Goal: Task Accomplishment & Management: Use online tool/utility

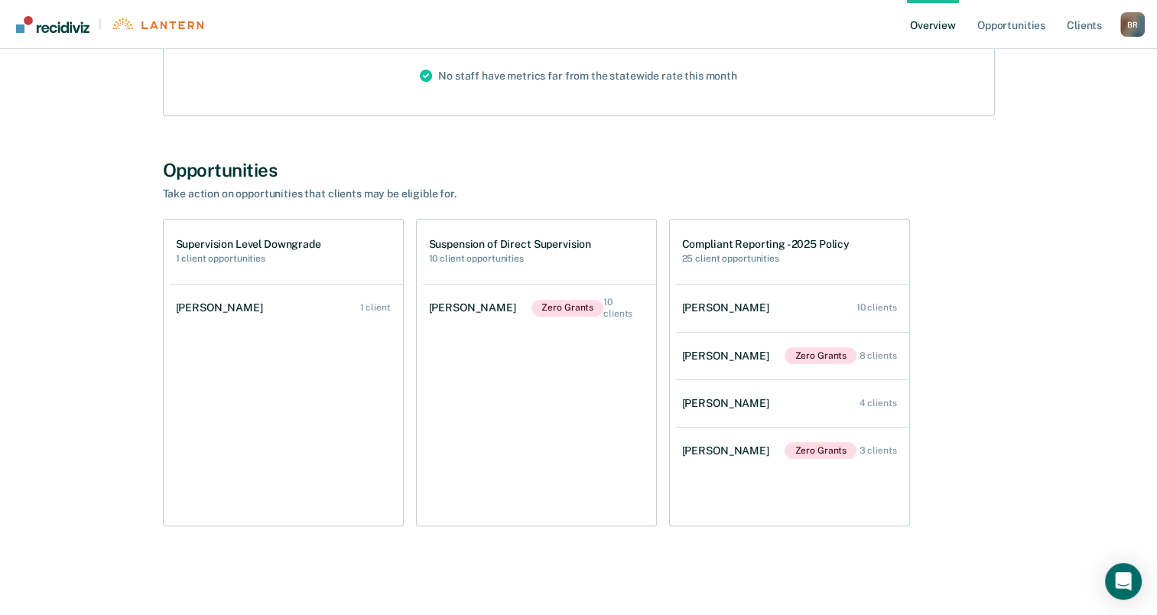
scroll to position [224, 0]
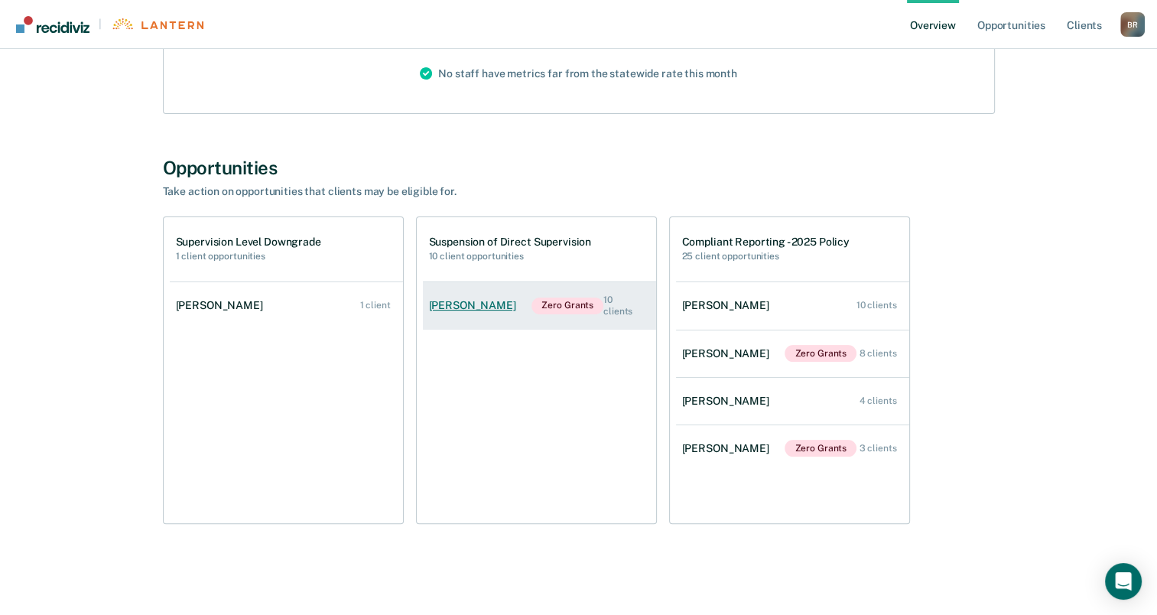
click at [628, 303] on div "10 clients" at bounding box center [623, 305] width 40 height 22
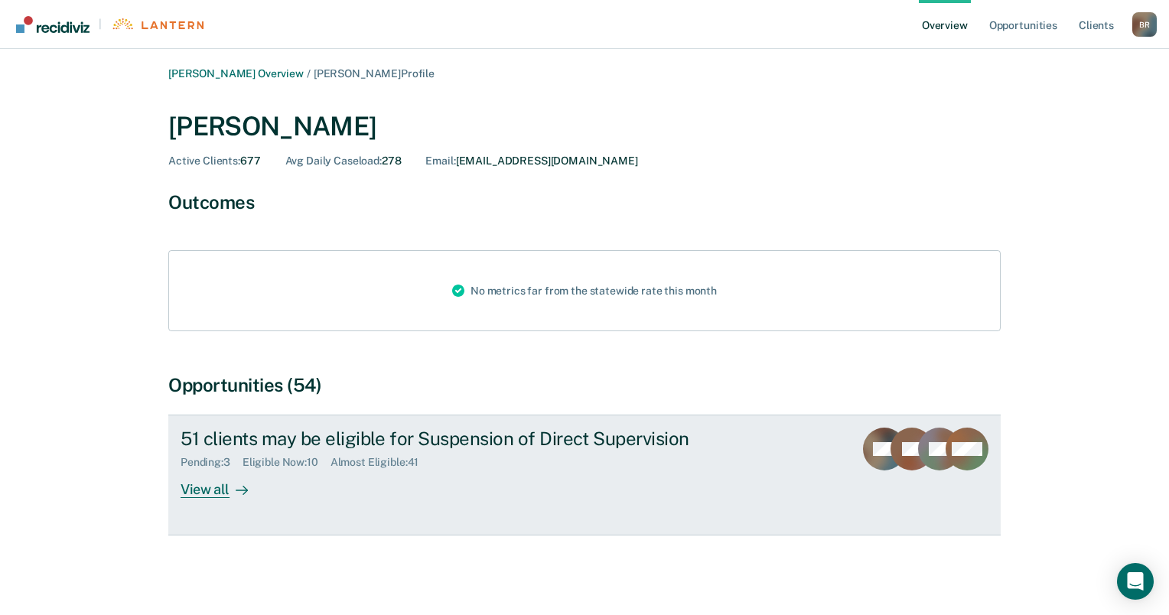
click at [217, 488] on div "View all" at bounding box center [223, 484] width 86 height 30
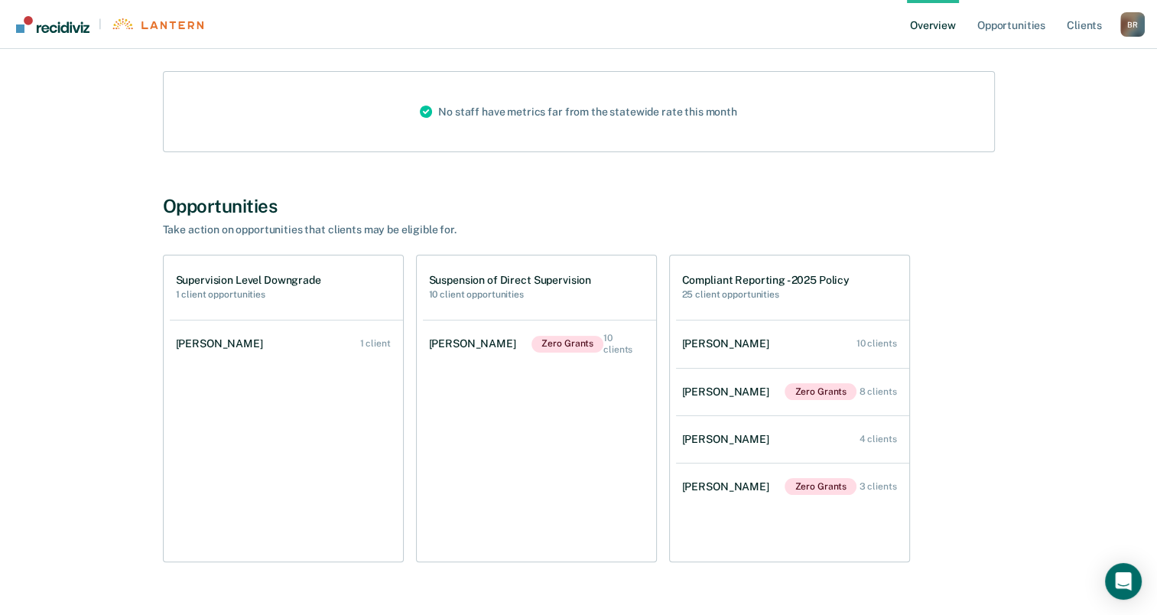
scroll to position [224, 0]
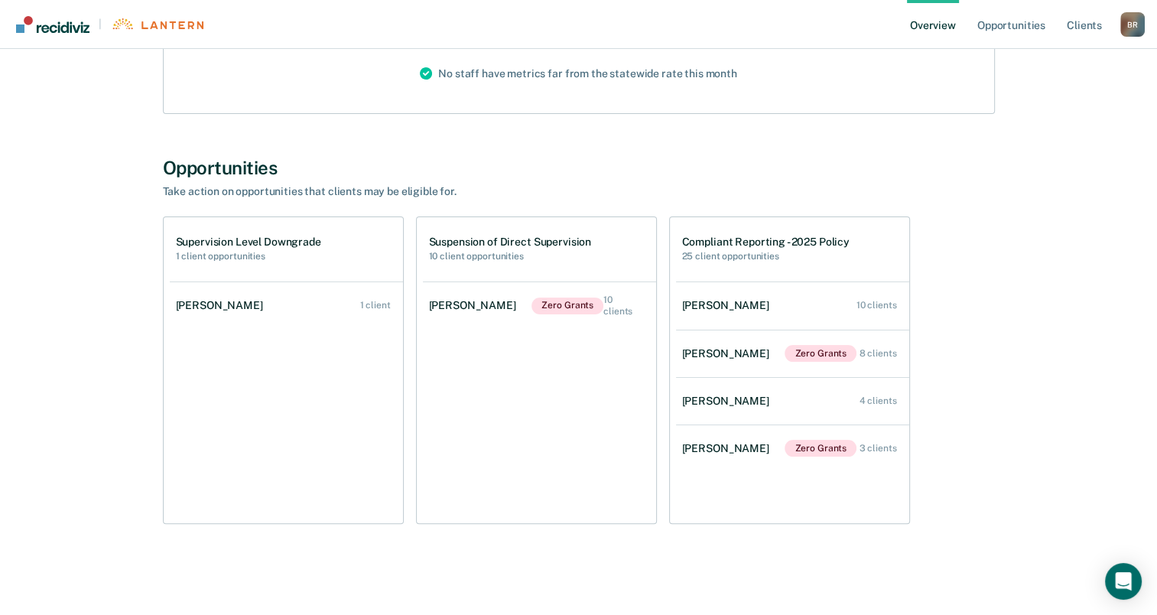
click at [775, 243] on h1 "Compliant Reporting - 2025 Policy" at bounding box center [765, 242] width 167 height 13
click at [727, 354] on div "[PERSON_NAME]" at bounding box center [728, 353] width 93 height 13
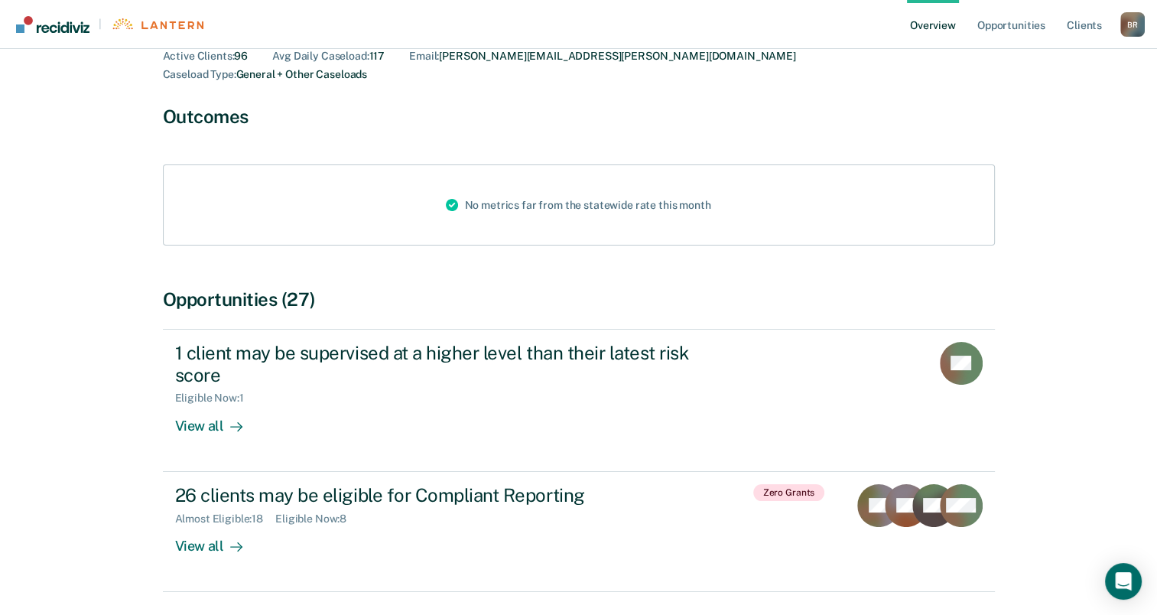
scroll to position [141, 0]
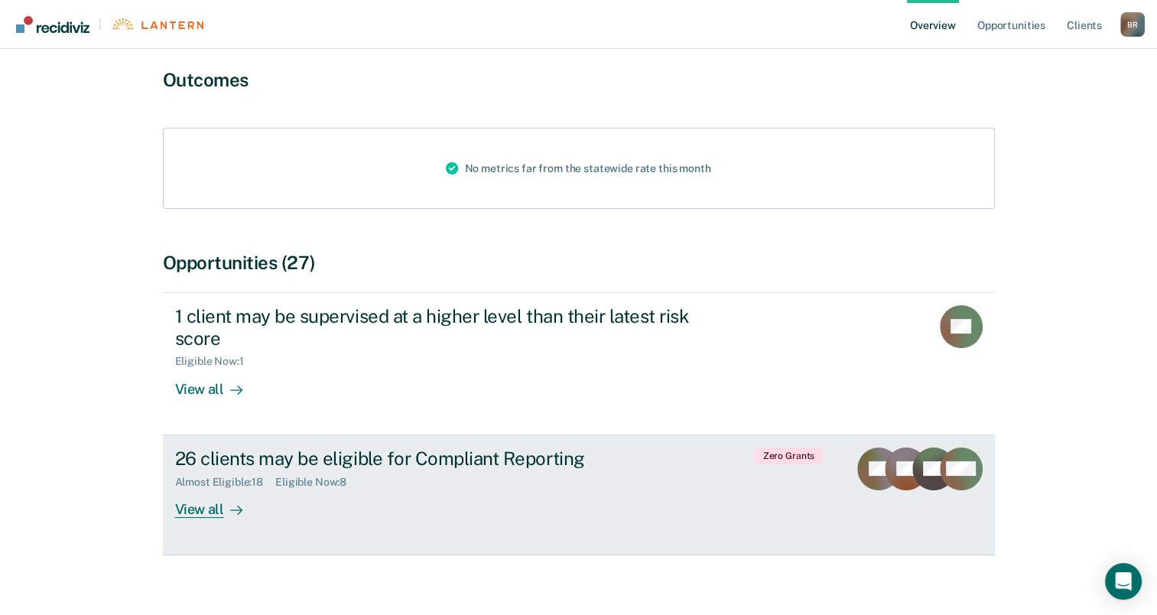
click at [550, 447] on div "26 clients may be eligible for Compliant Reporting" at bounding box center [443, 458] width 537 height 22
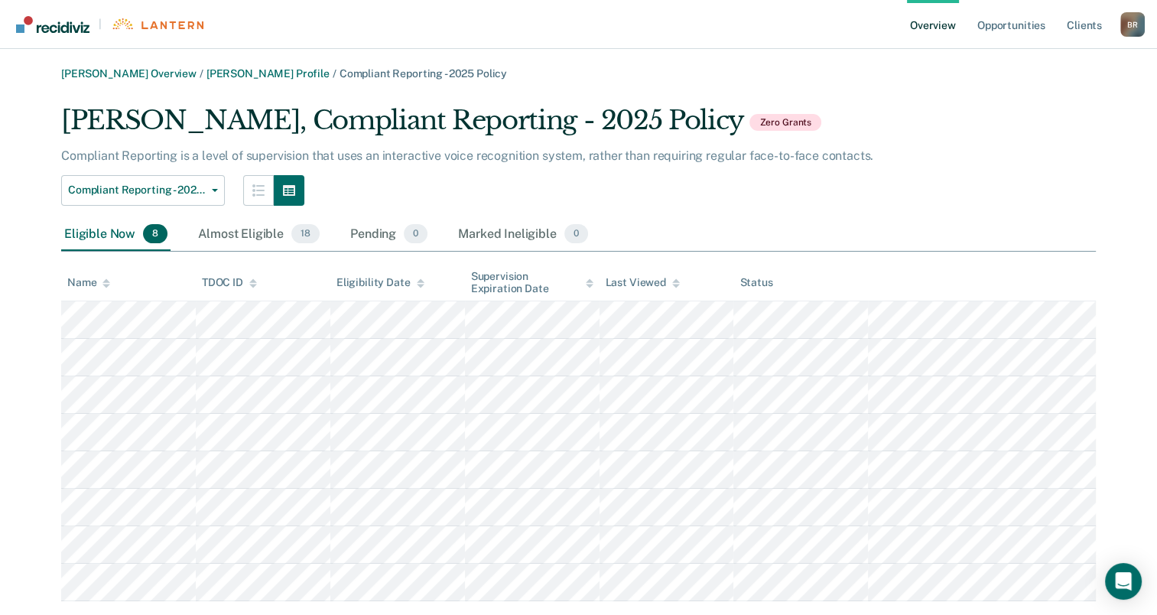
scroll to position [34, 0]
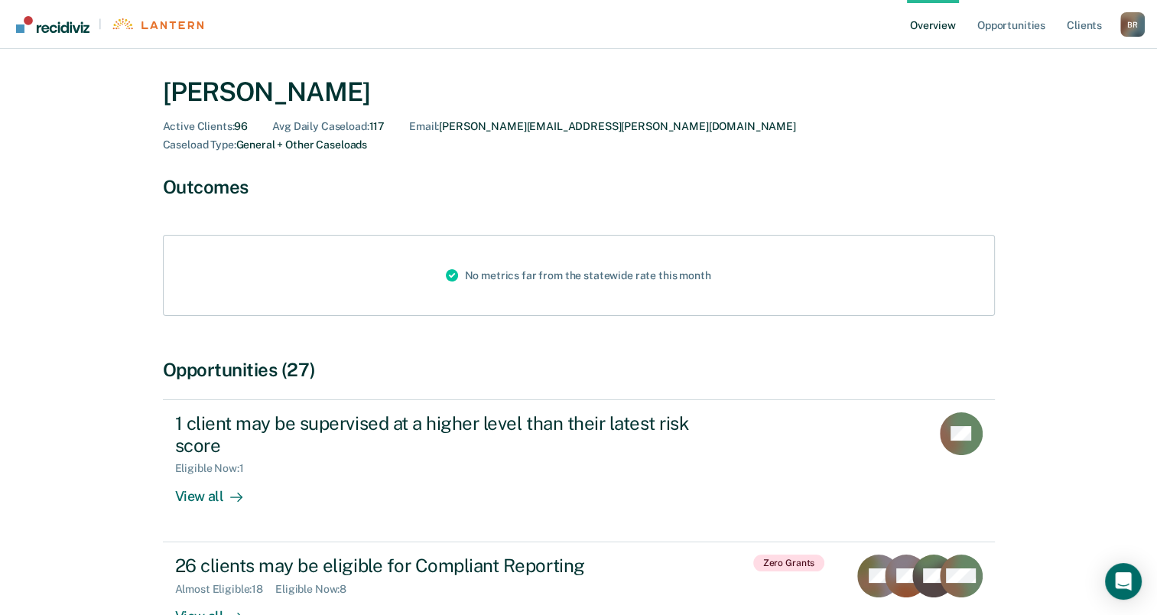
scroll to position [141, 0]
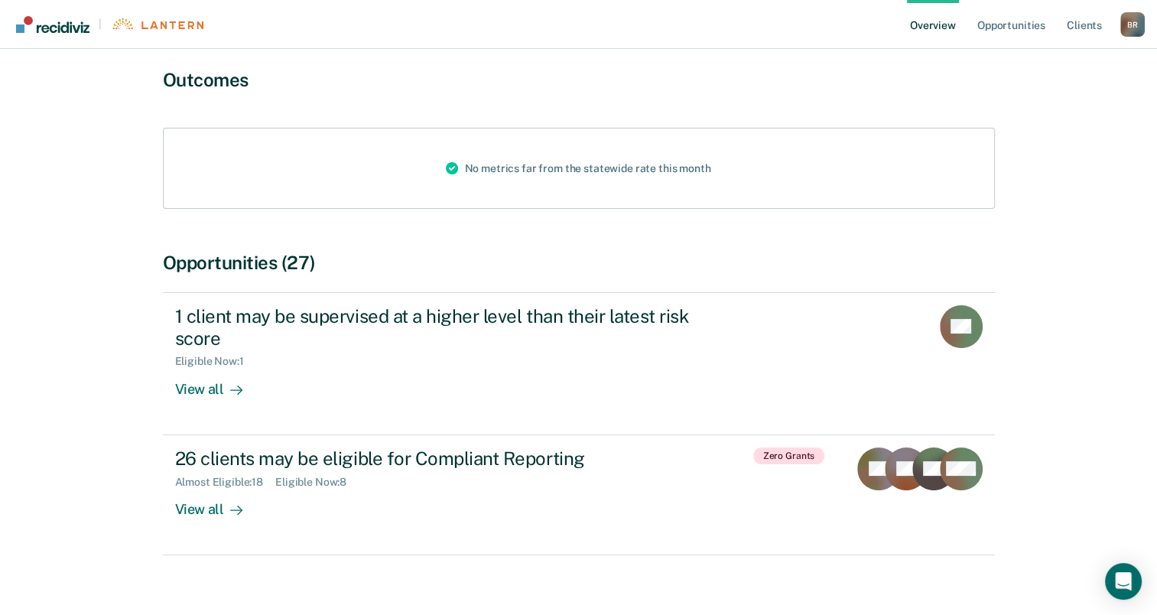
click at [681, 151] on div "No metrics far from the statewide rate this month" at bounding box center [578, 168] width 289 height 80
click at [1022, 30] on link "Opportunities" at bounding box center [1011, 24] width 74 height 49
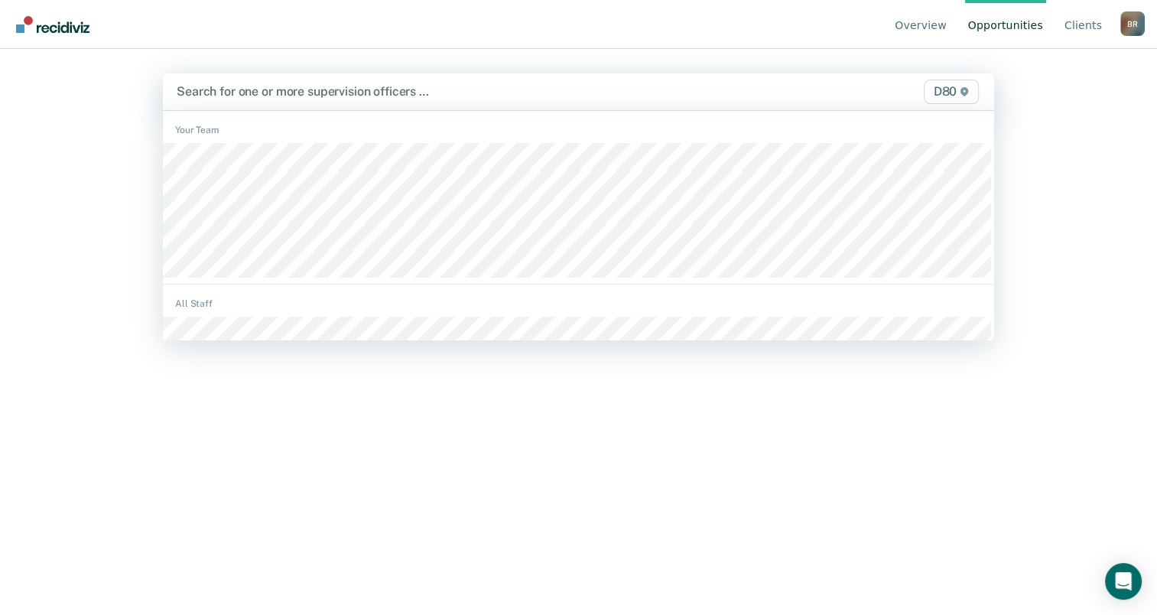
click at [303, 88] on div at bounding box center [457, 92] width 561 height 18
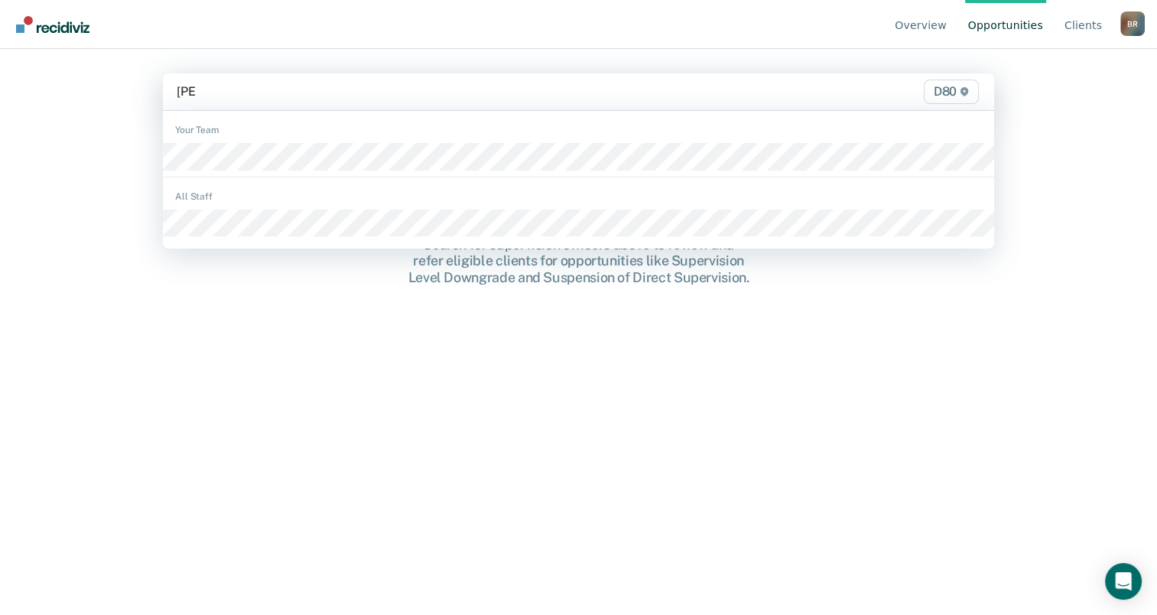
type input "[PERSON_NAME]"
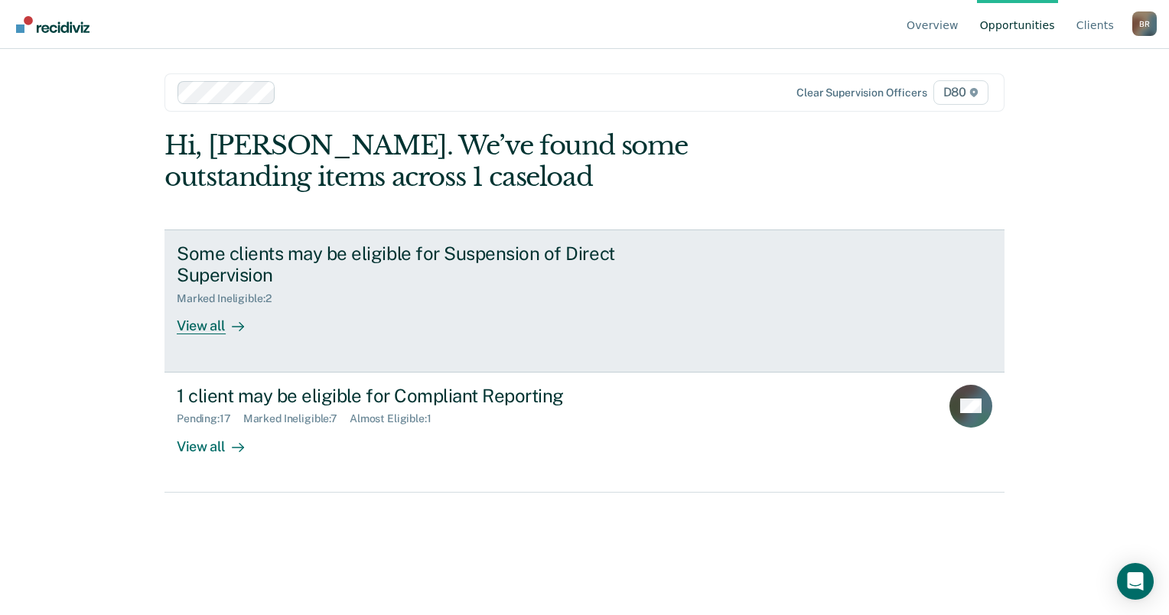
click at [203, 314] on link "Some clients may be eligible for Suspension of Direct Supervision Marked Inelig…" at bounding box center [584, 300] width 840 height 143
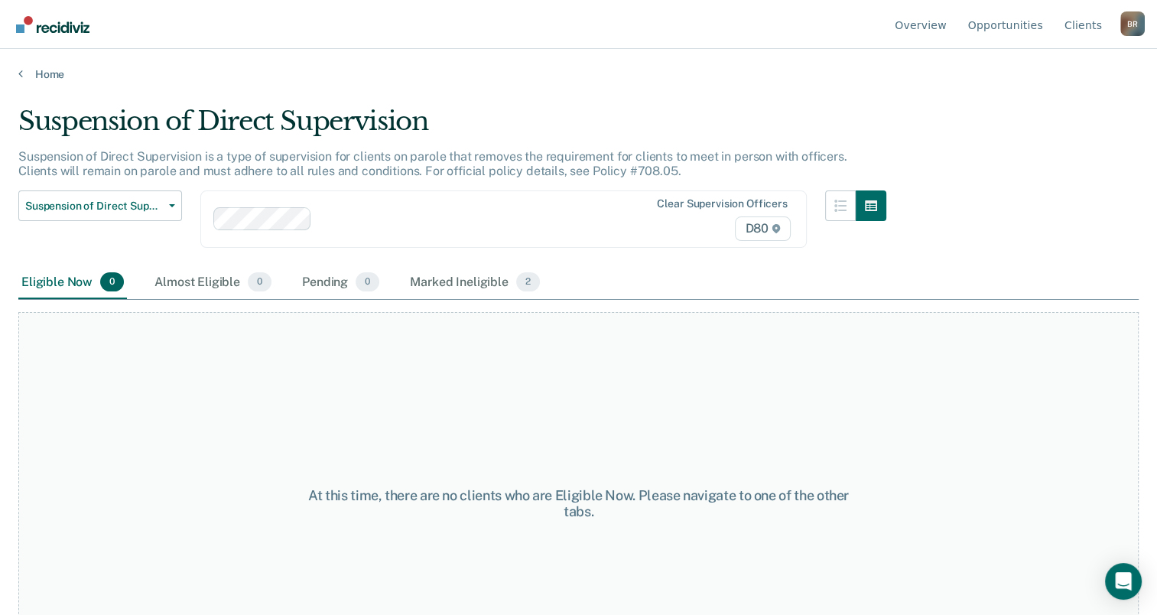
scroll to position [78, 0]
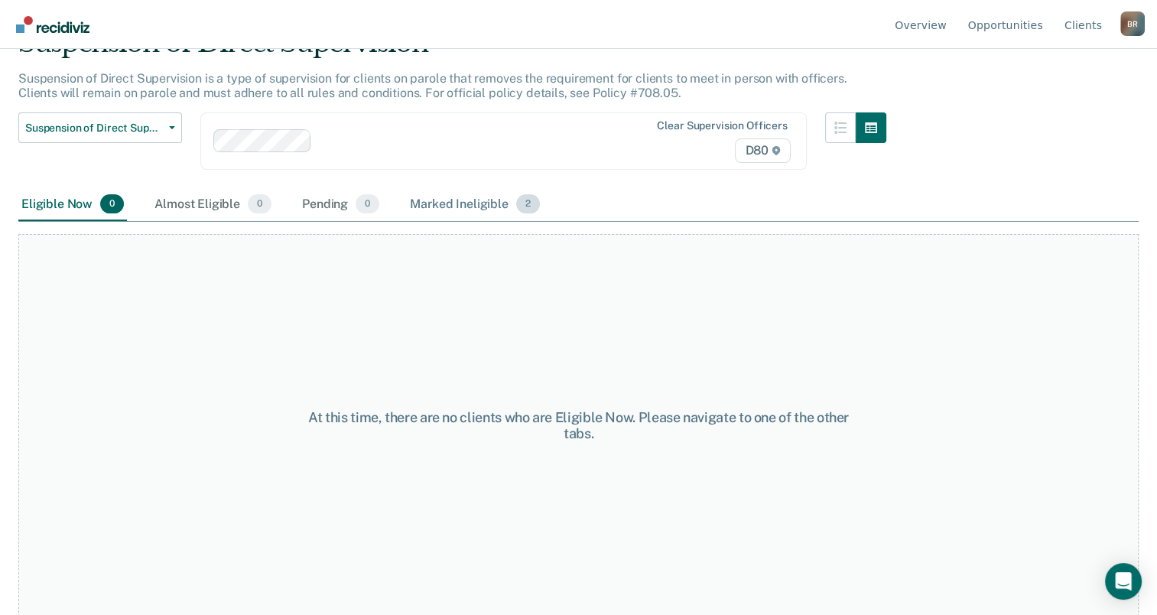
click at [440, 199] on div "Marked Ineligible 2" at bounding box center [475, 205] width 136 height 34
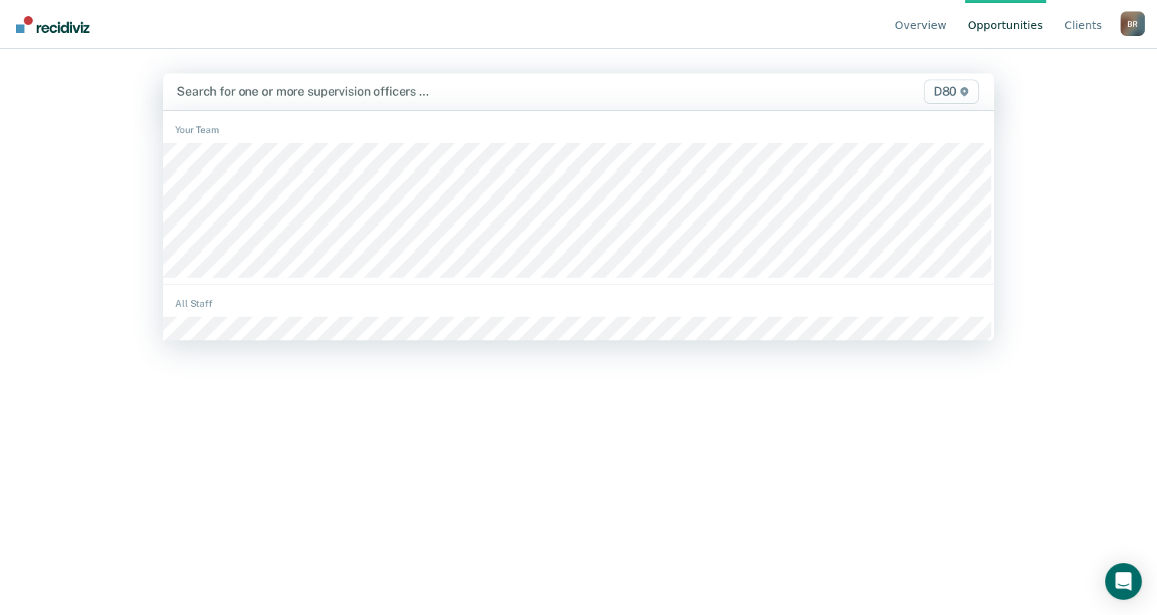
click at [288, 96] on div at bounding box center [457, 92] width 561 height 18
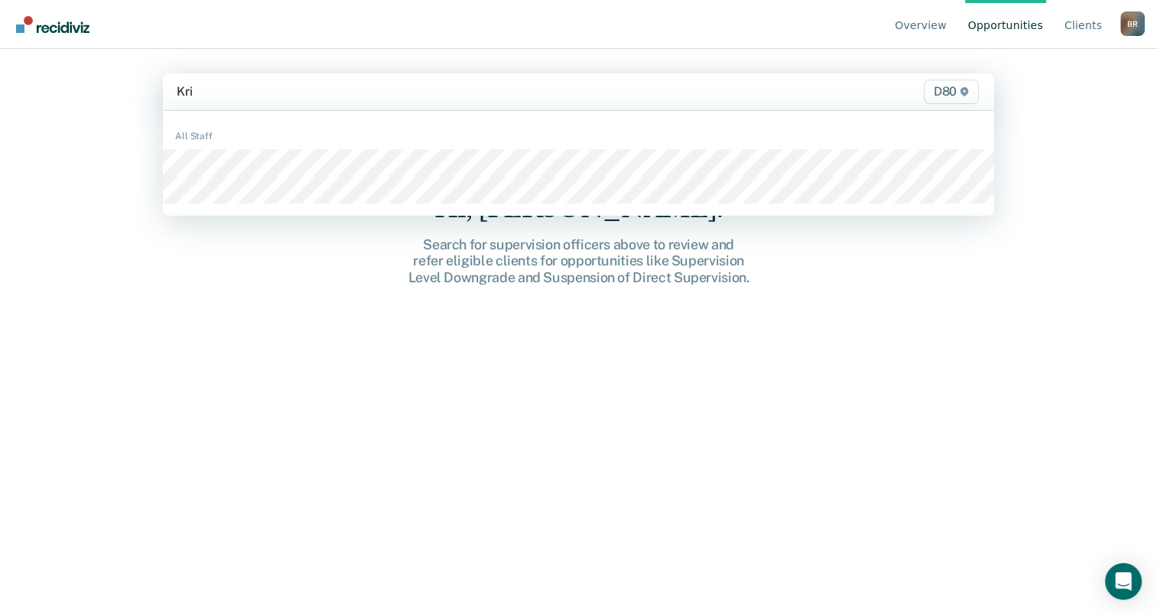
type input "[PERSON_NAME]"
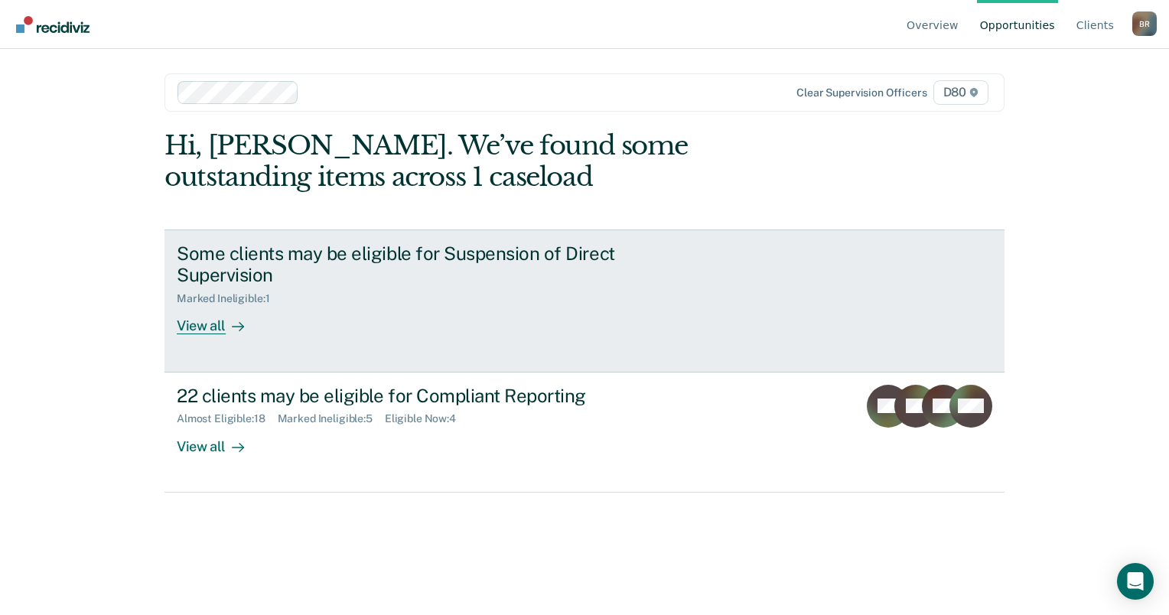
click at [201, 305] on div "View all" at bounding box center [220, 320] width 86 height 30
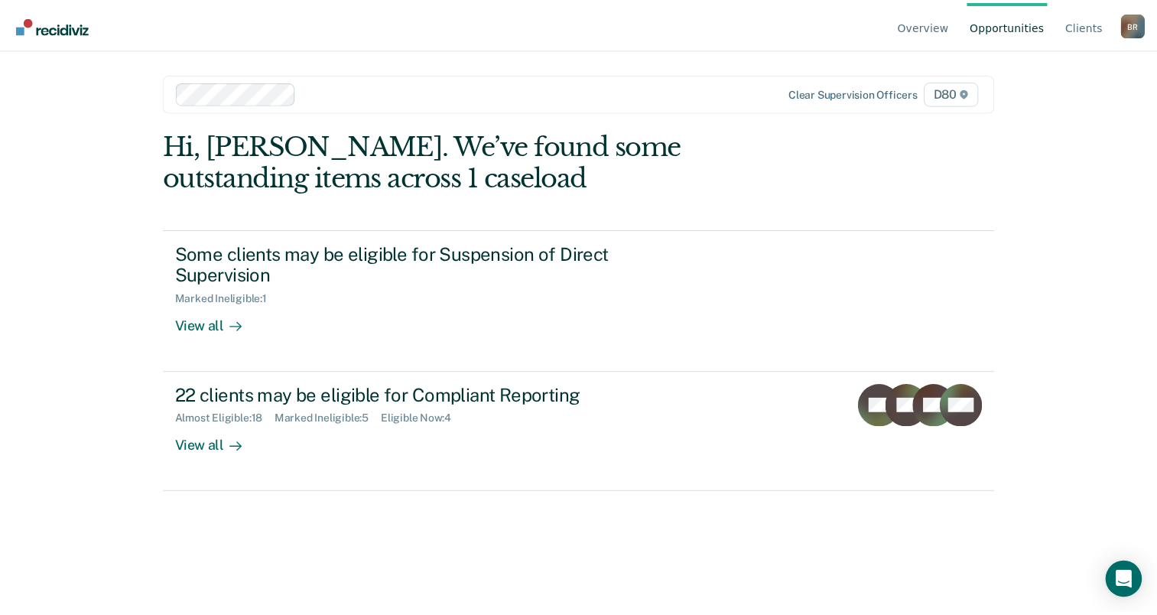
scroll to position [141, 0]
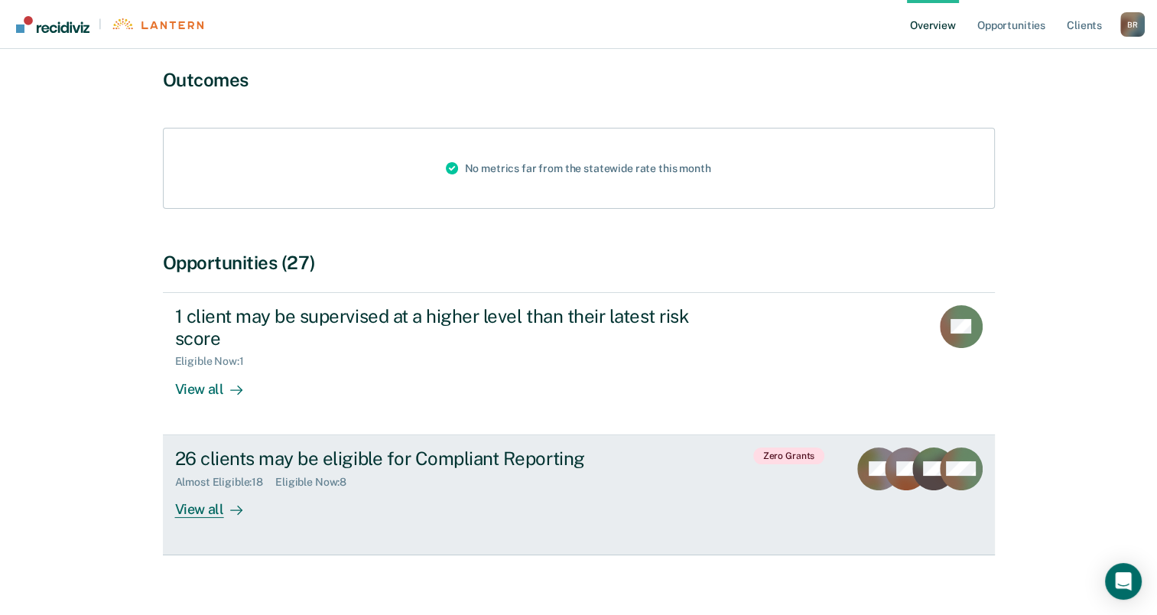
click at [444, 447] on div "26 clients may be eligible for Compliant Reporting" at bounding box center [443, 458] width 537 height 22
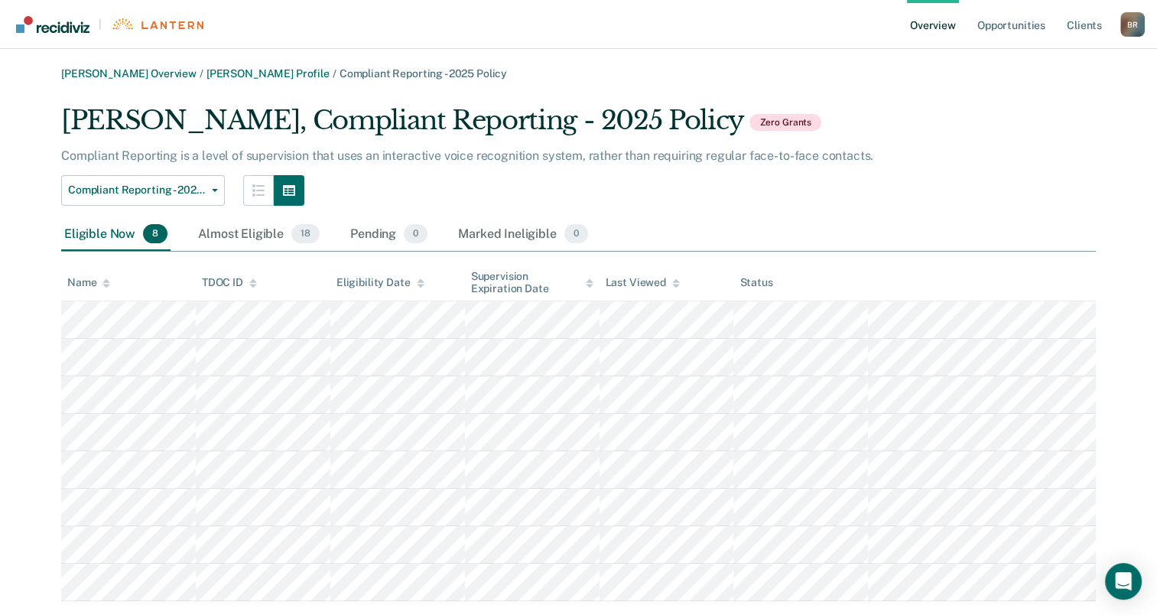
scroll to position [141, 0]
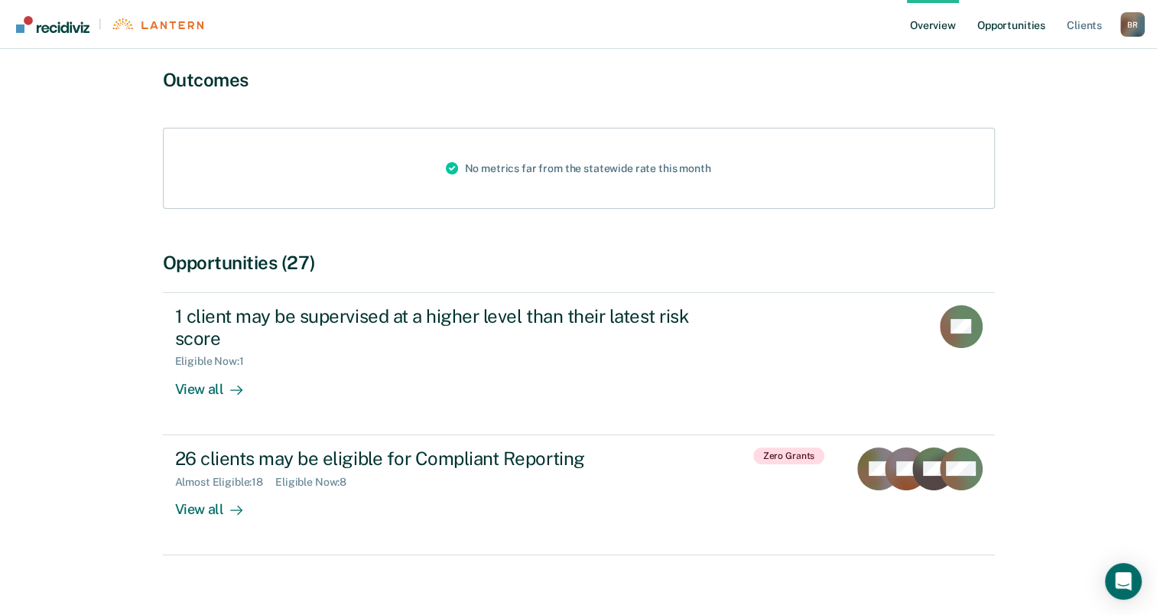
click at [1019, 25] on link "Opportunities" at bounding box center [1011, 24] width 74 height 49
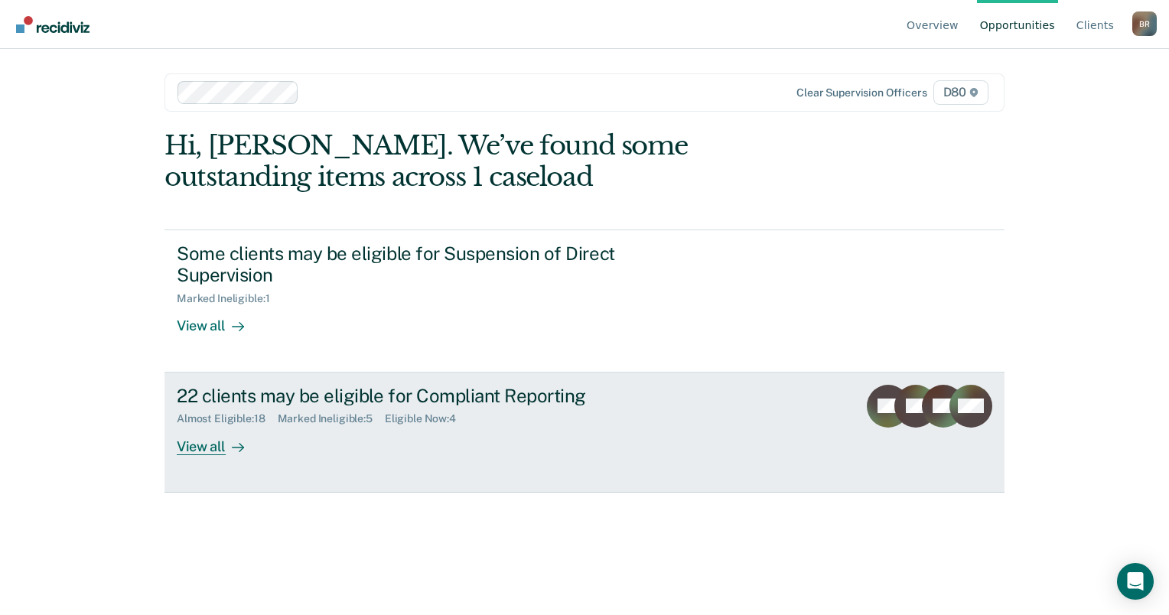
click at [318, 385] on div "22 clients may be eligible for Compliant Reporting" at bounding box center [445, 396] width 537 height 22
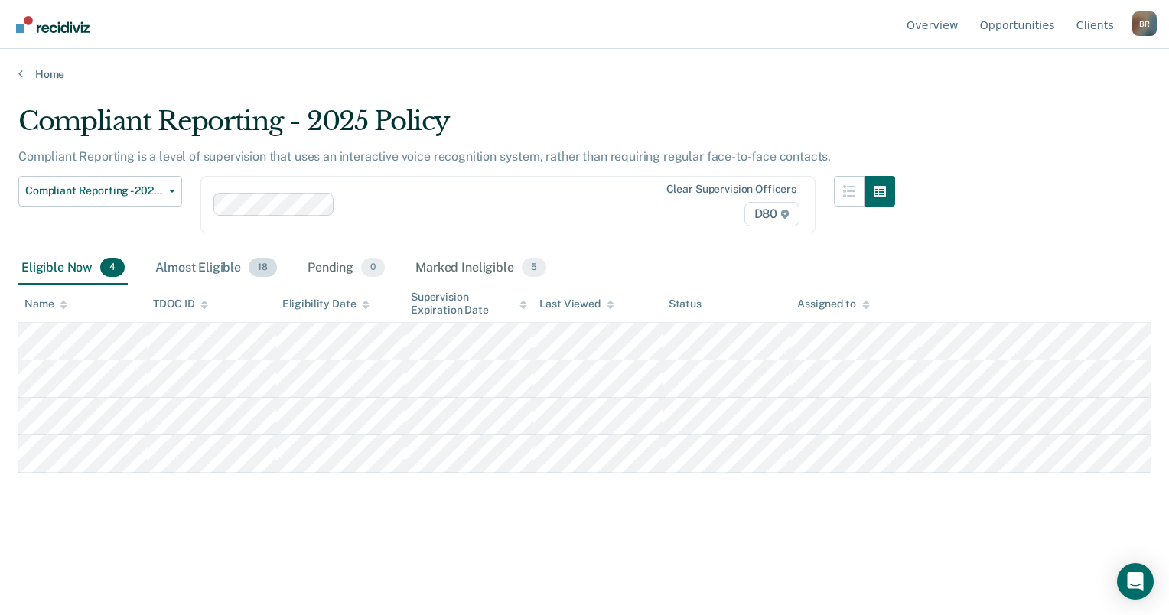
click at [211, 268] on div "Almost Eligible 18" at bounding box center [216, 269] width 128 height 34
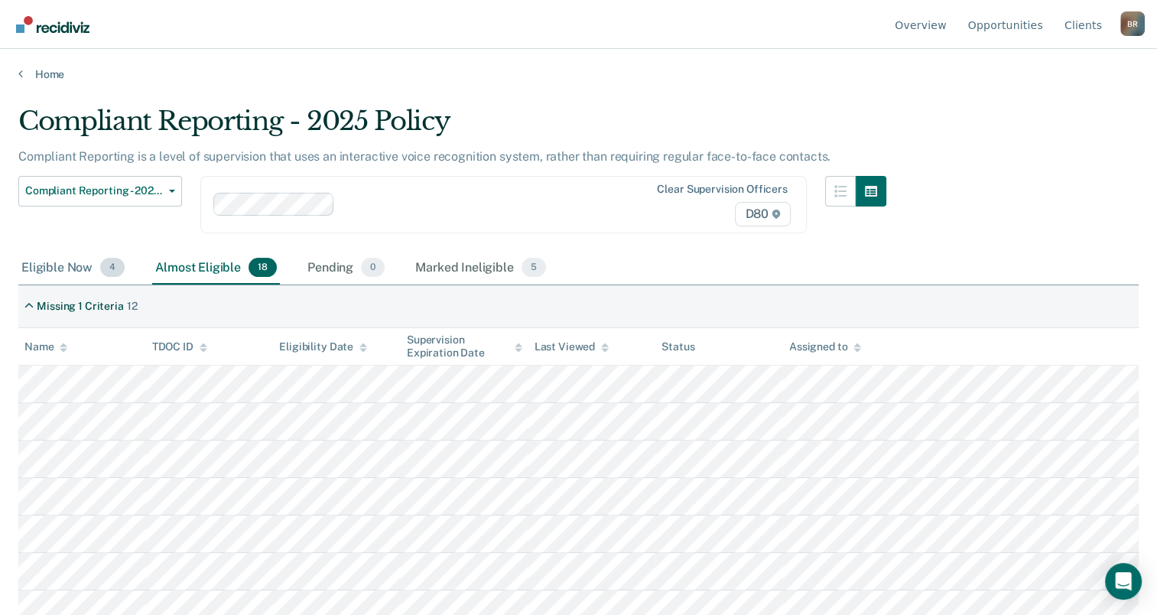
click at [69, 263] on div "Eligible Now 4" at bounding box center [72, 269] width 109 height 34
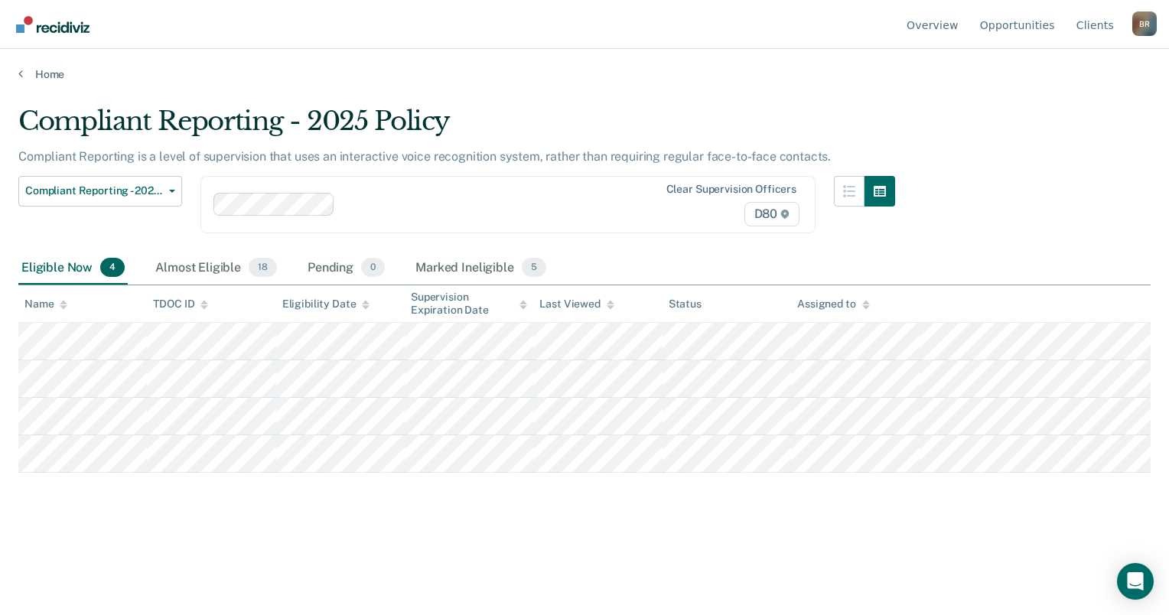
click at [67, 86] on main "Compliant Reporting - 2025 Policy Compliant Reporting is a level of supervision…" at bounding box center [584, 345] width 1169 height 529
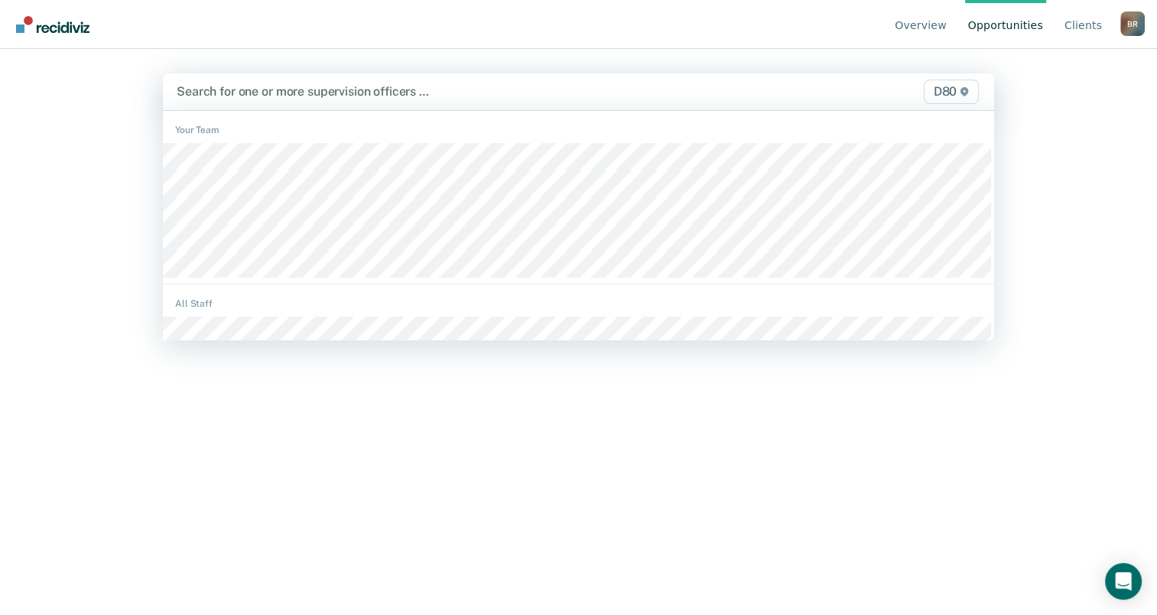
click at [284, 93] on div at bounding box center [457, 92] width 561 height 18
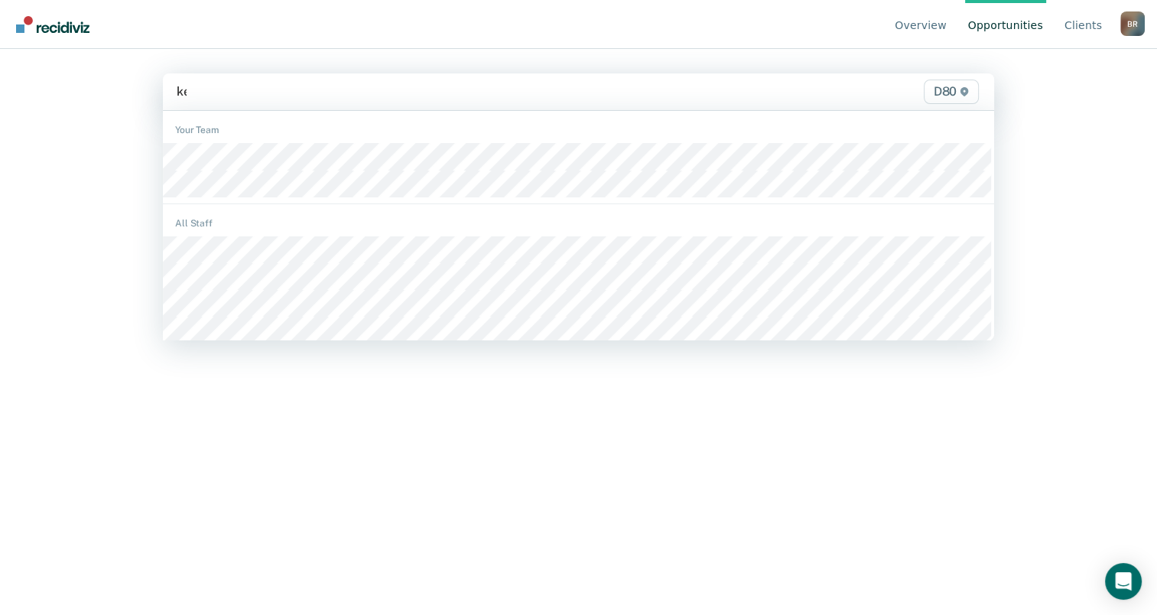
type input "kei"
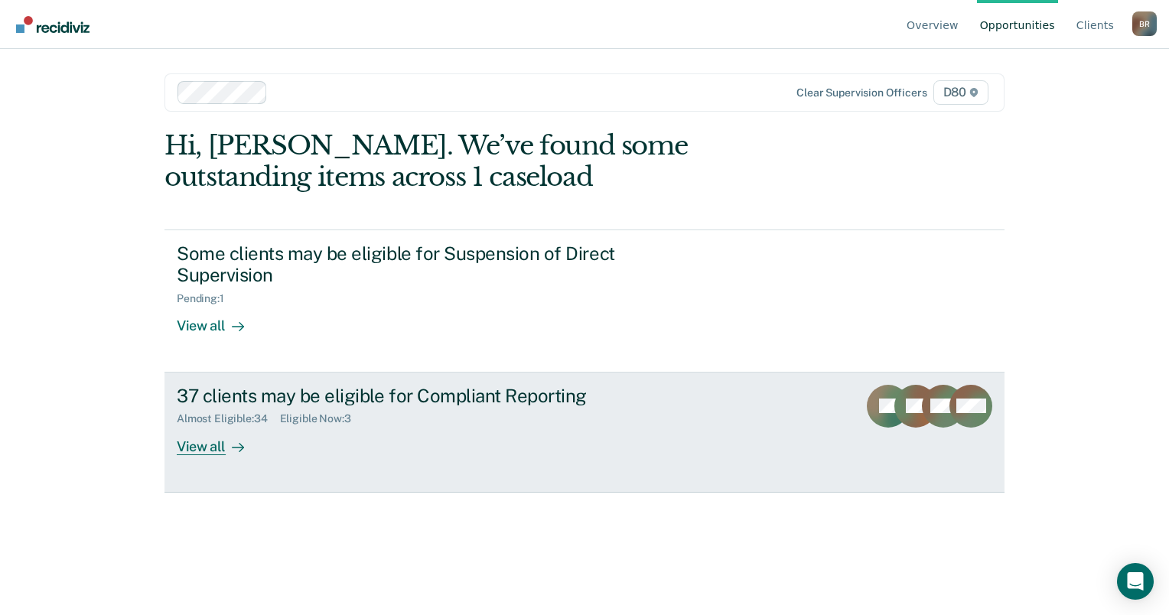
click at [272, 412] on div "Almost Eligible : 34" at bounding box center [228, 418] width 103 height 13
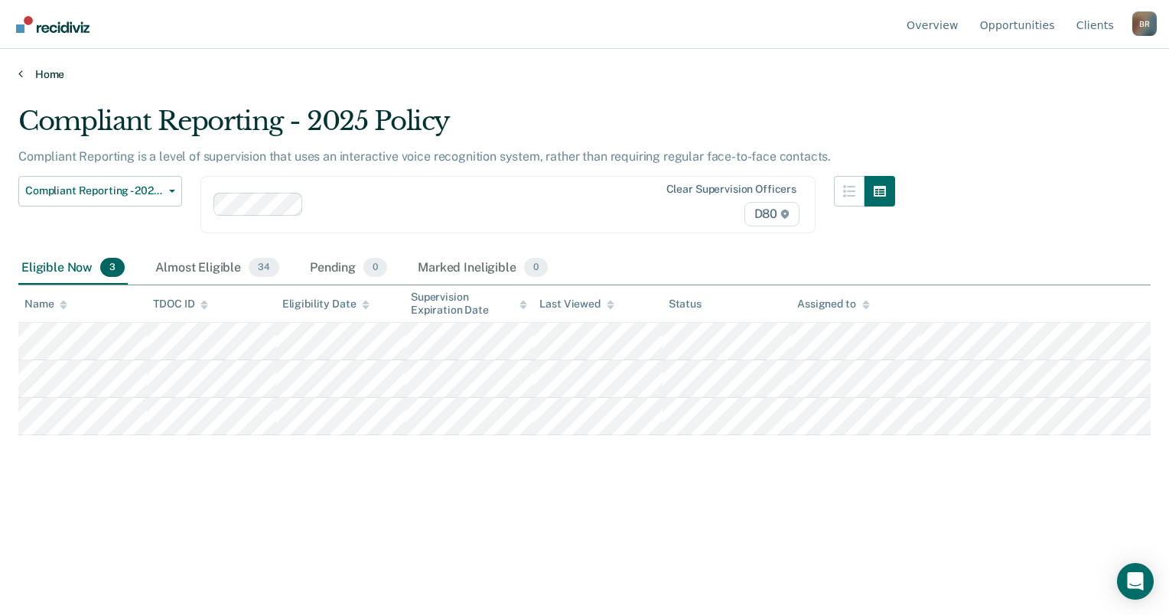
click at [50, 72] on link "Home" at bounding box center [584, 74] width 1132 height 14
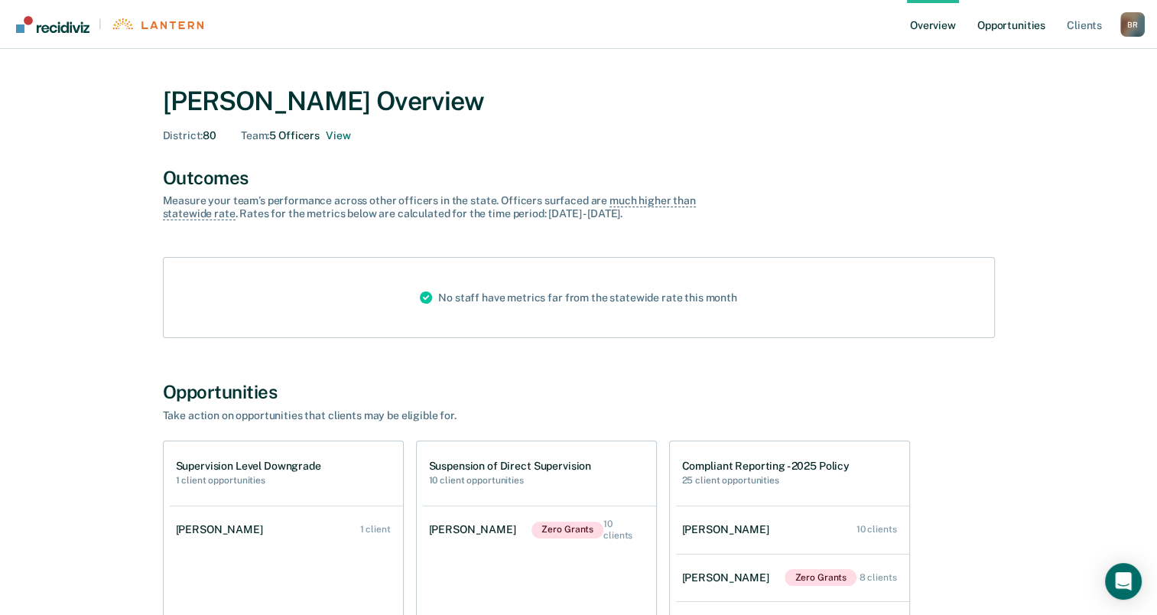
click at [1021, 28] on link "Opportunities" at bounding box center [1011, 24] width 74 height 49
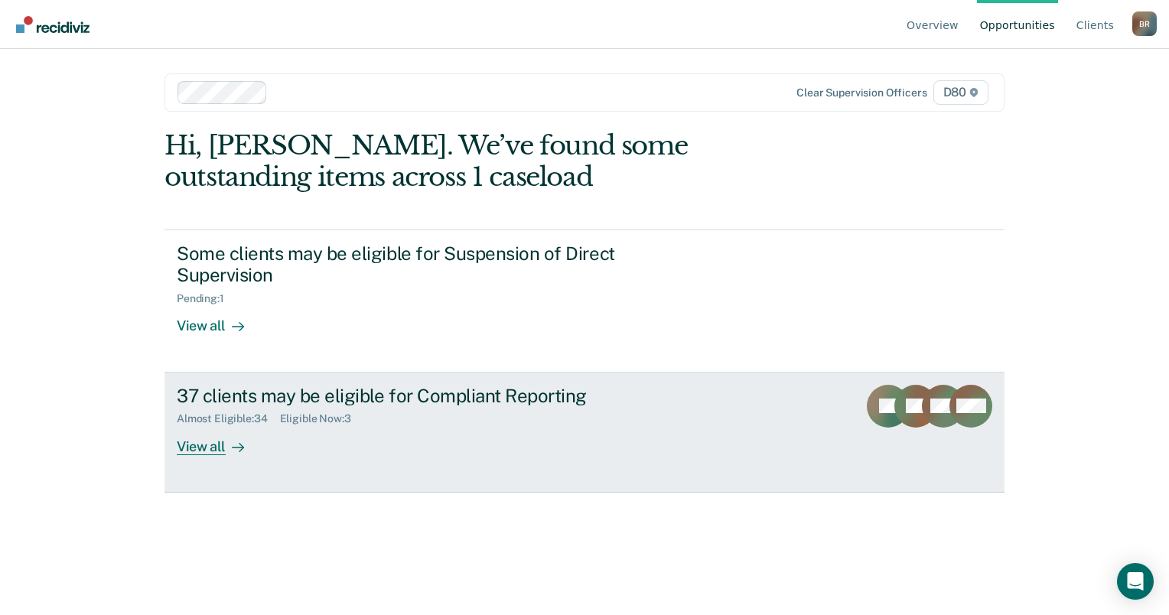
click at [502, 385] on div "37 clients may be eligible for Compliant Reporting" at bounding box center [445, 396] width 537 height 22
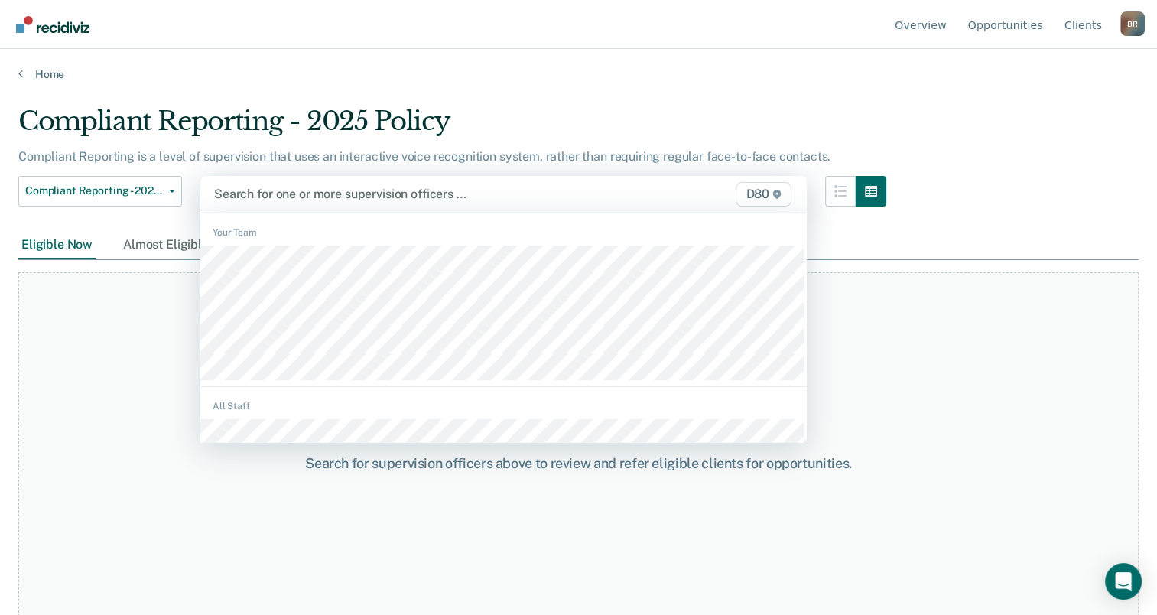
click at [369, 190] on div at bounding box center [416, 194] width 405 height 18
click at [335, 192] on div at bounding box center [416, 194] width 405 height 18
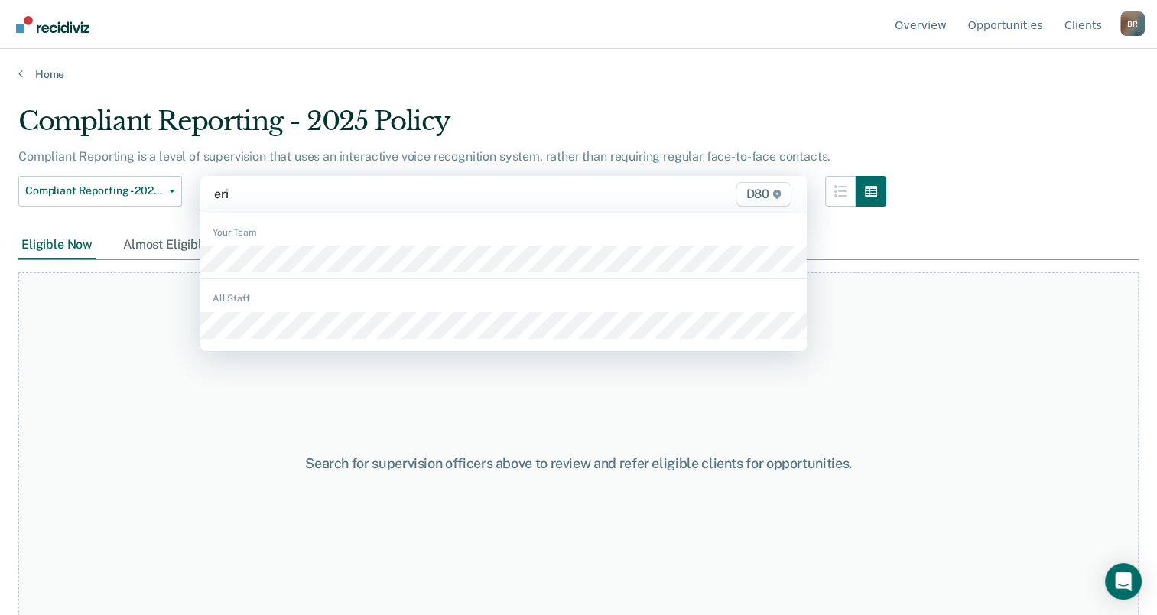
type input "eric"
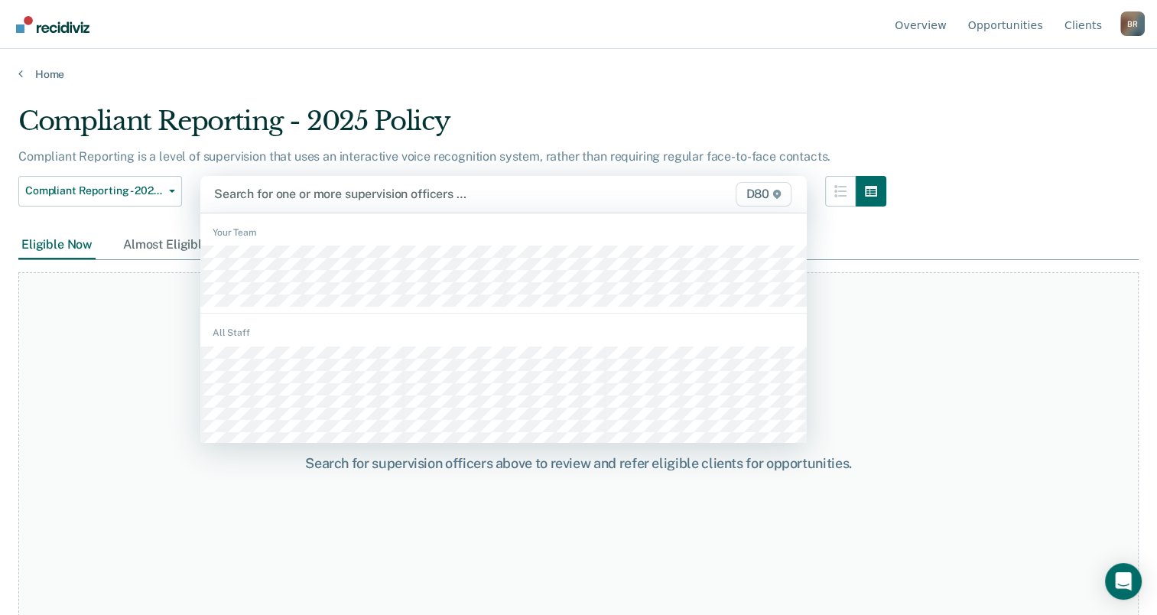
click at [291, 202] on div at bounding box center [416, 194] width 405 height 18
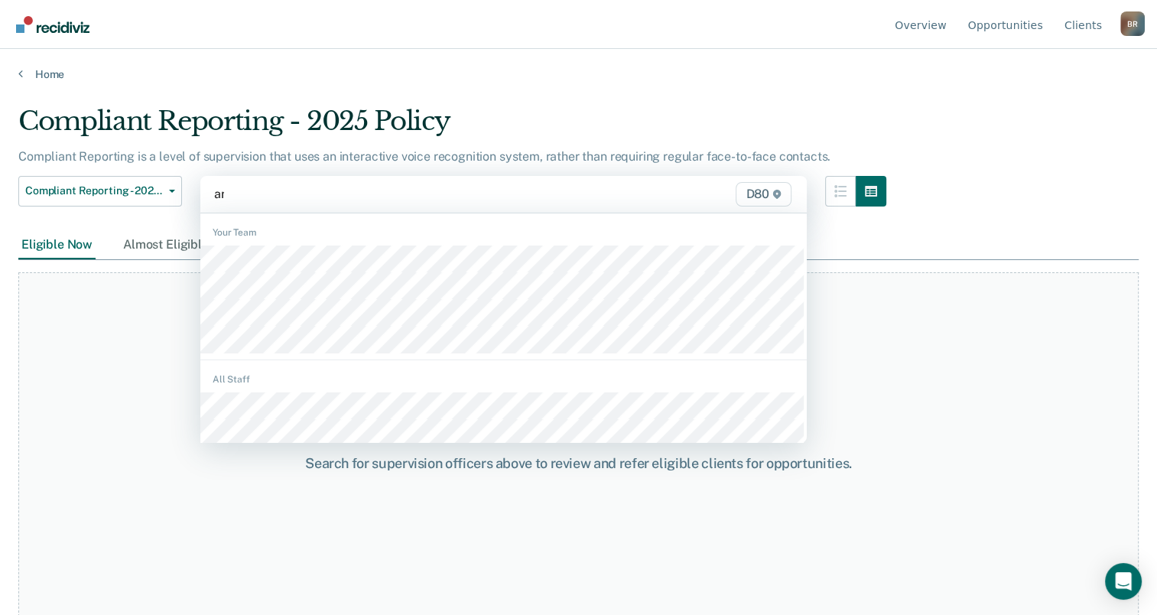
type input "ang"
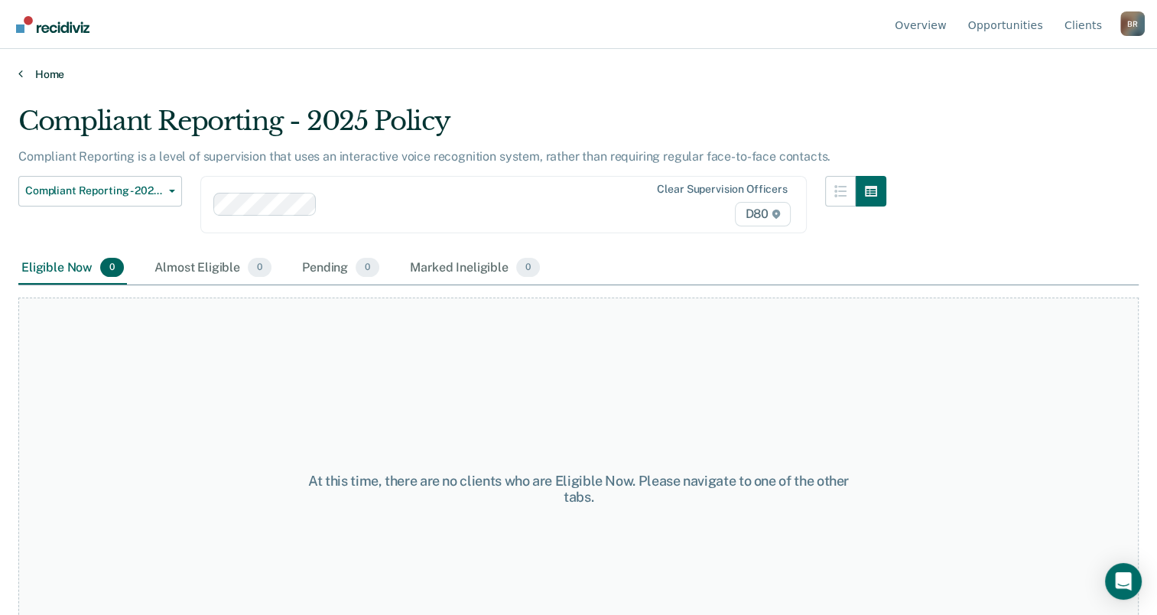
click at [50, 69] on link "Home" at bounding box center [578, 74] width 1120 height 14
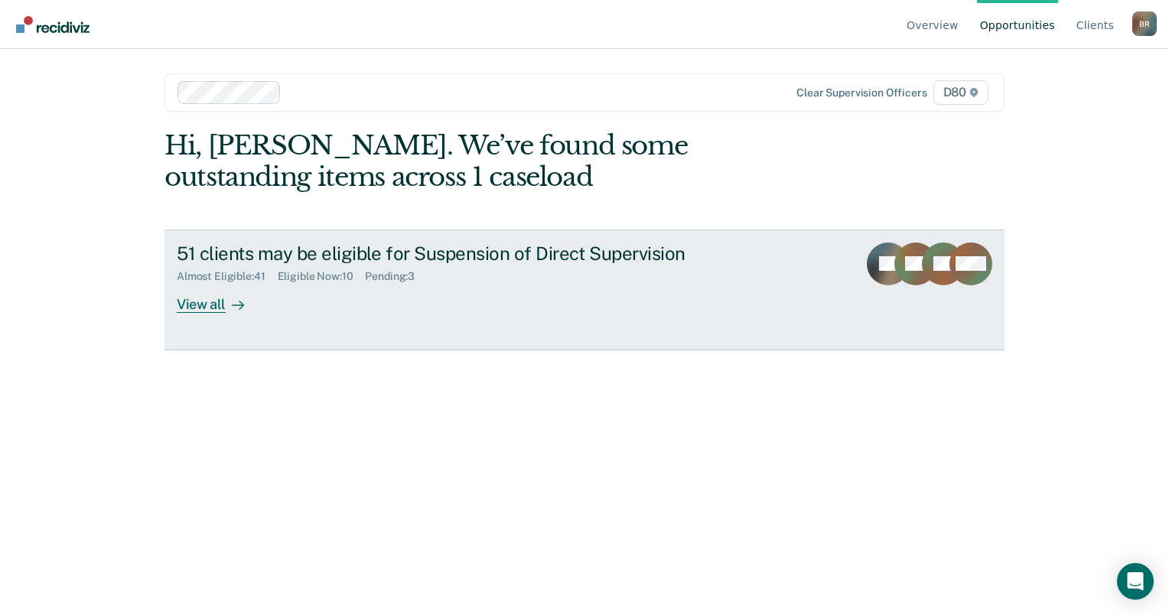
click at [245, 255] on div "51 clients may be eligible for Suspension of Direct Supervision" at bounding box center [445, 253] width 537 height 22
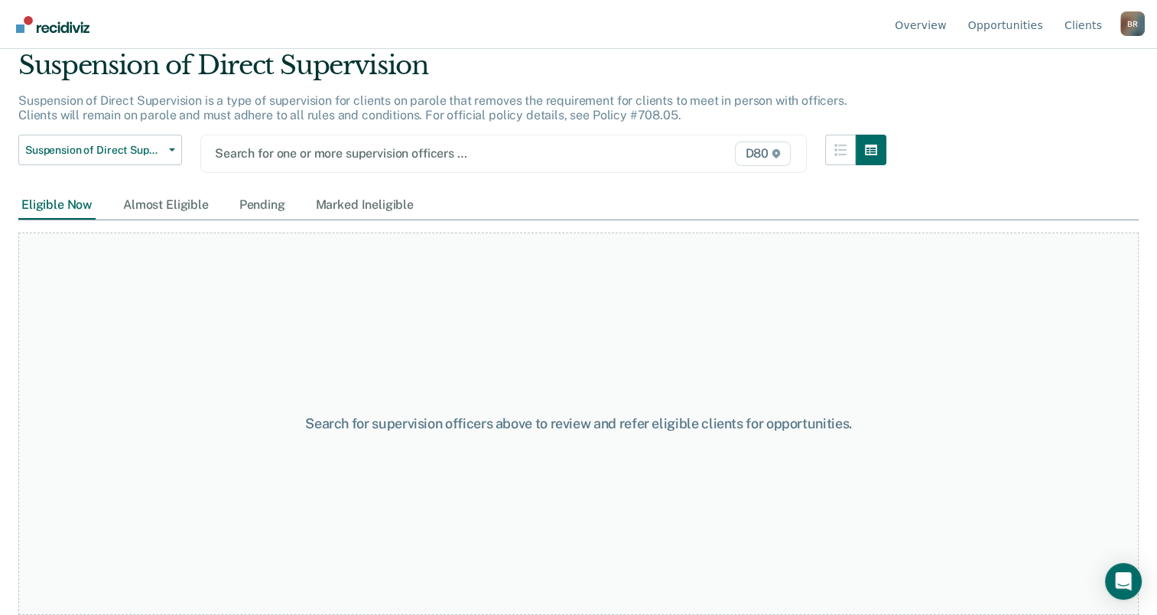
scroll to position [54, 0]
click at [997, 21] on link "Opportunities" at bounding box center [1005, 24] width 81 height 49
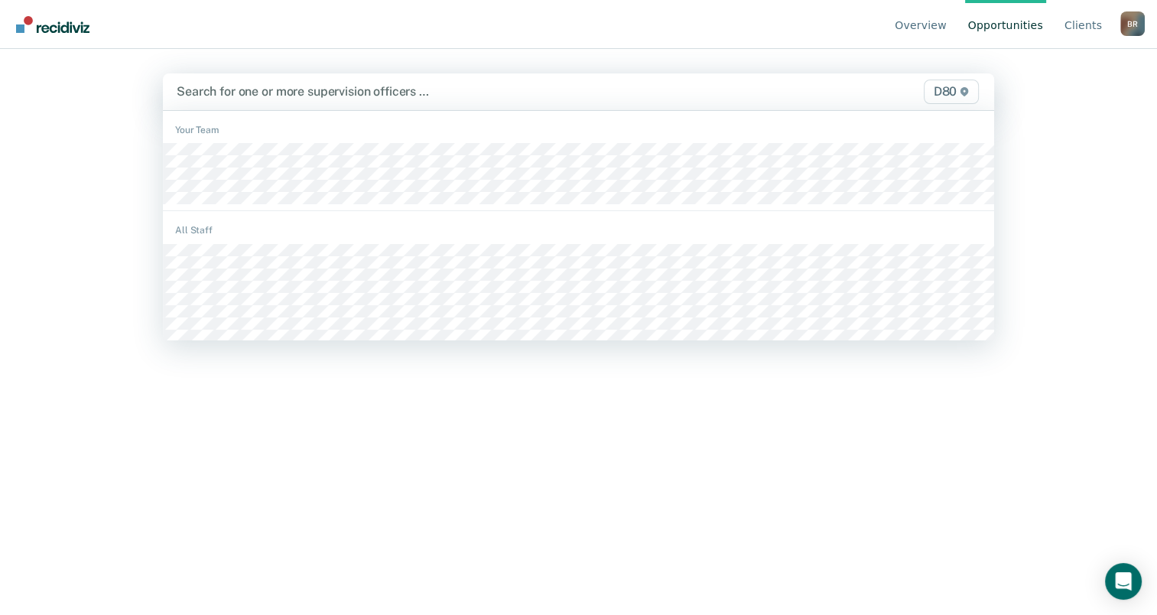
click at [488, 96] on div at bounding box center [457, 92] width 561 height 18
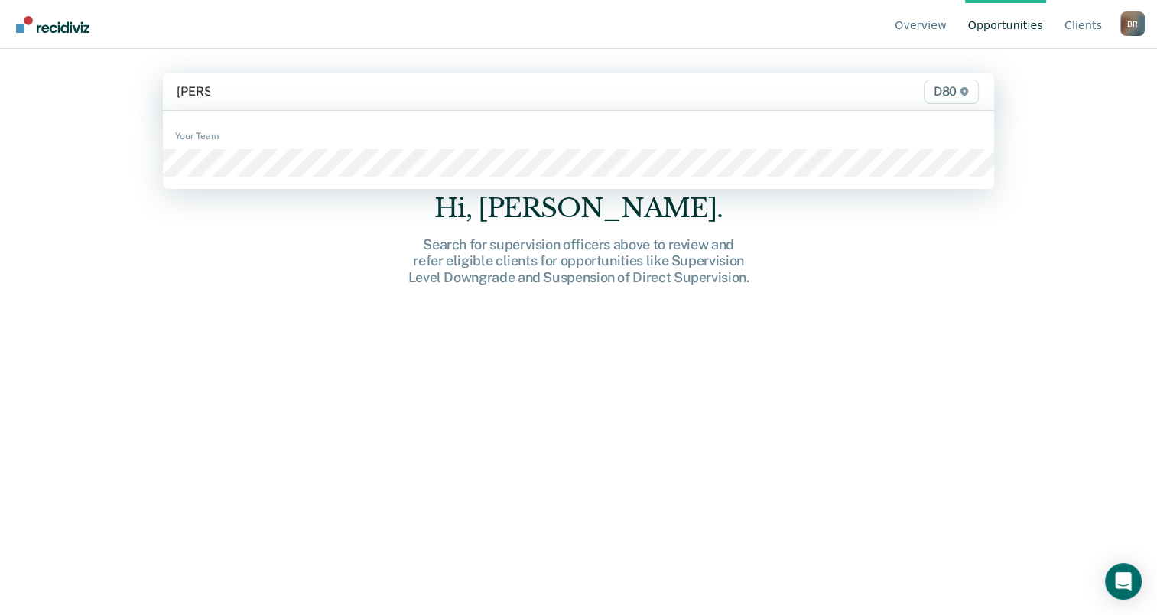
type input "david"
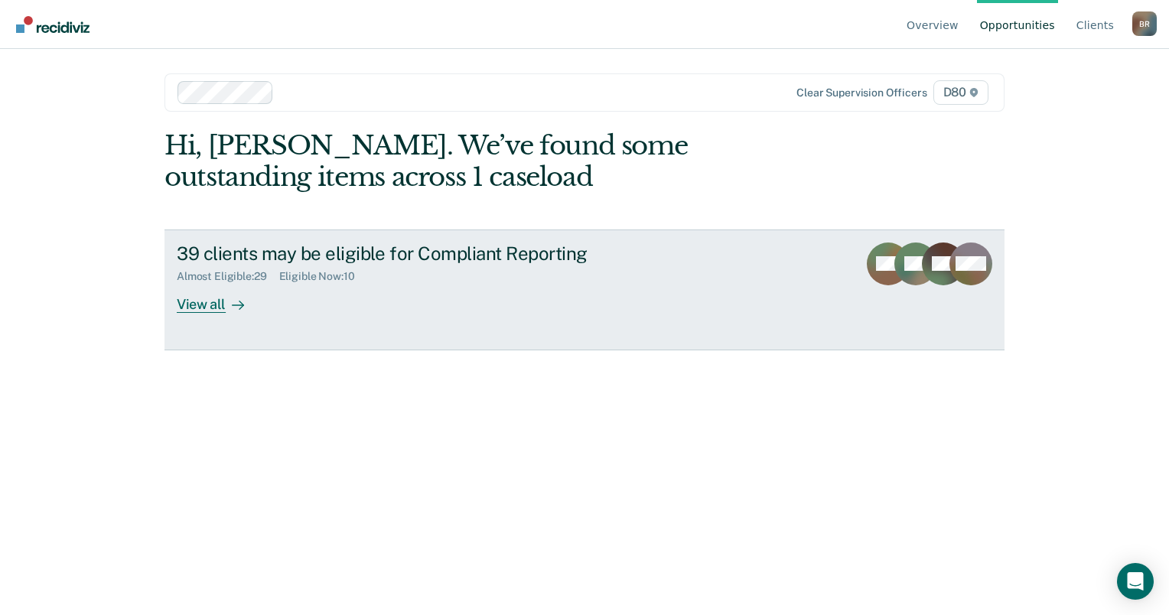
click at [343, 257] on div "39 clients may be eligible for Compliant Reporting" at bounding box center [445, 253] width 537 height 22
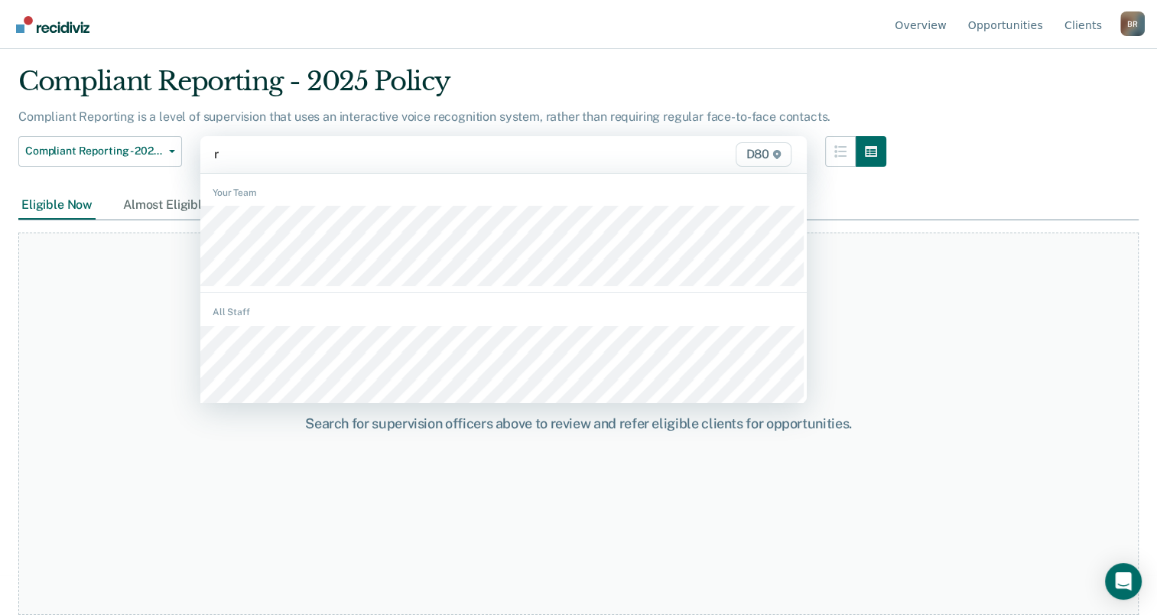
scroll to position [38, 0]
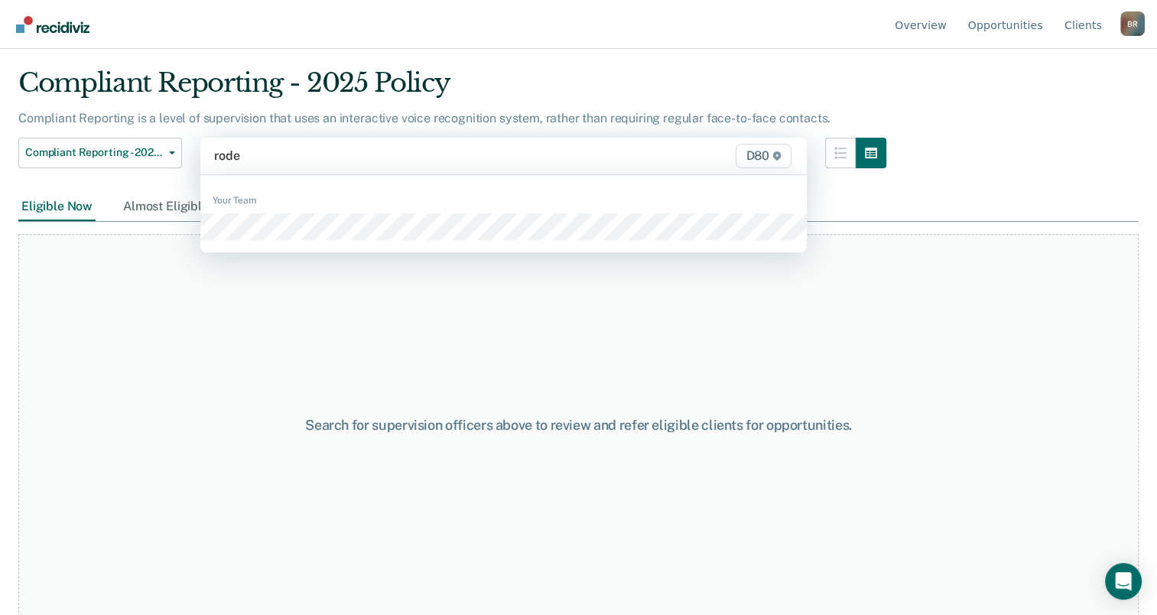
type input "roder"
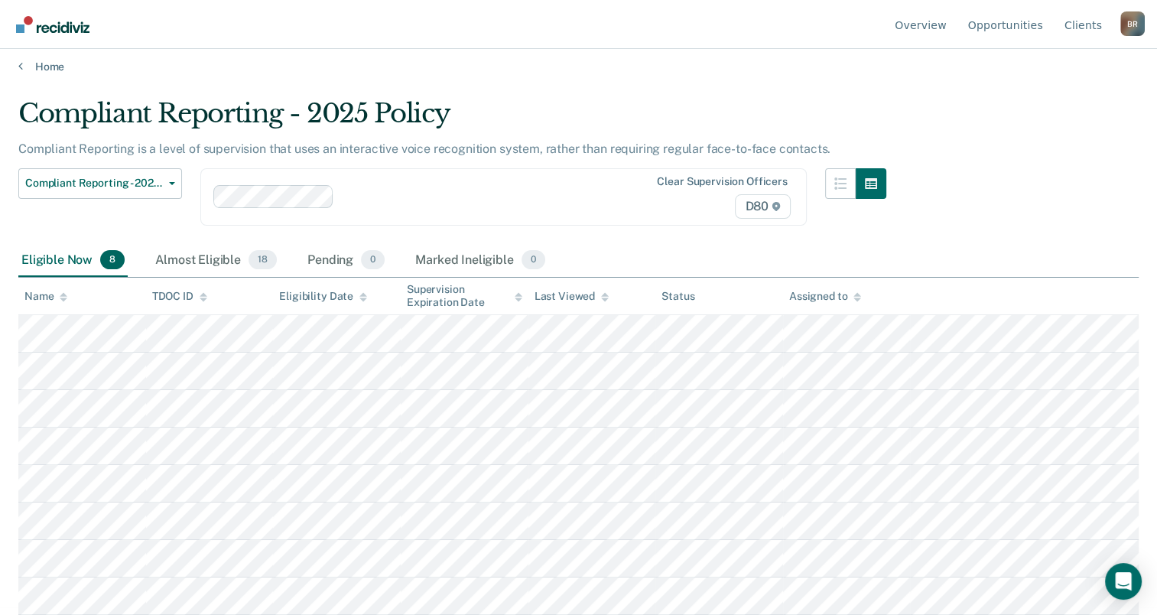
scroll to position [6, 0]
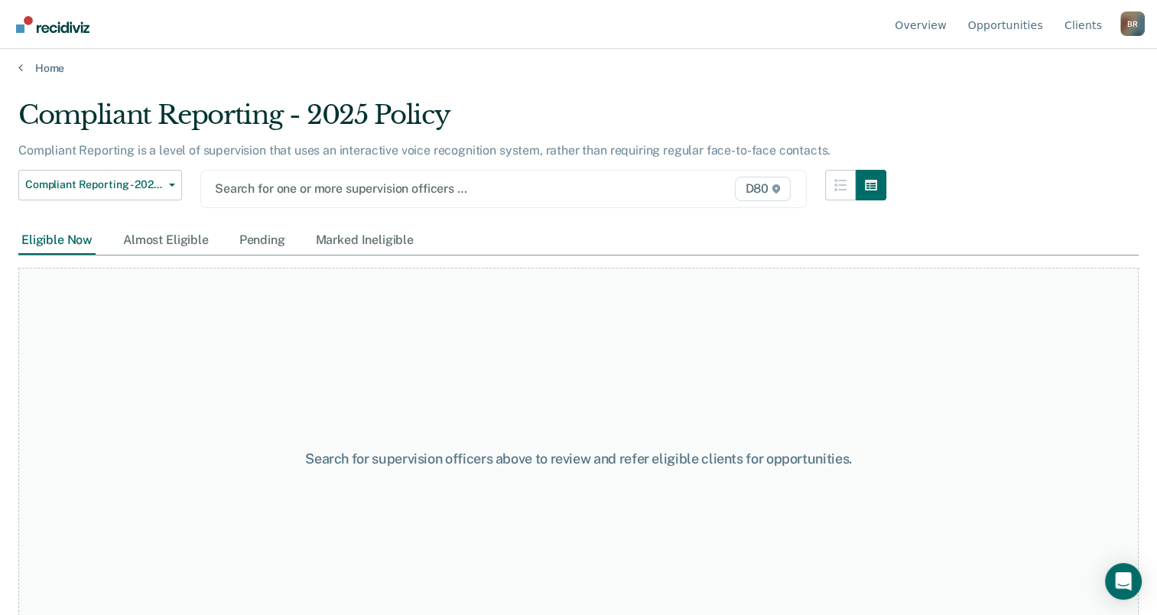
click at [333, 184] on div at bounding box center [416, 189] width 403 height 18
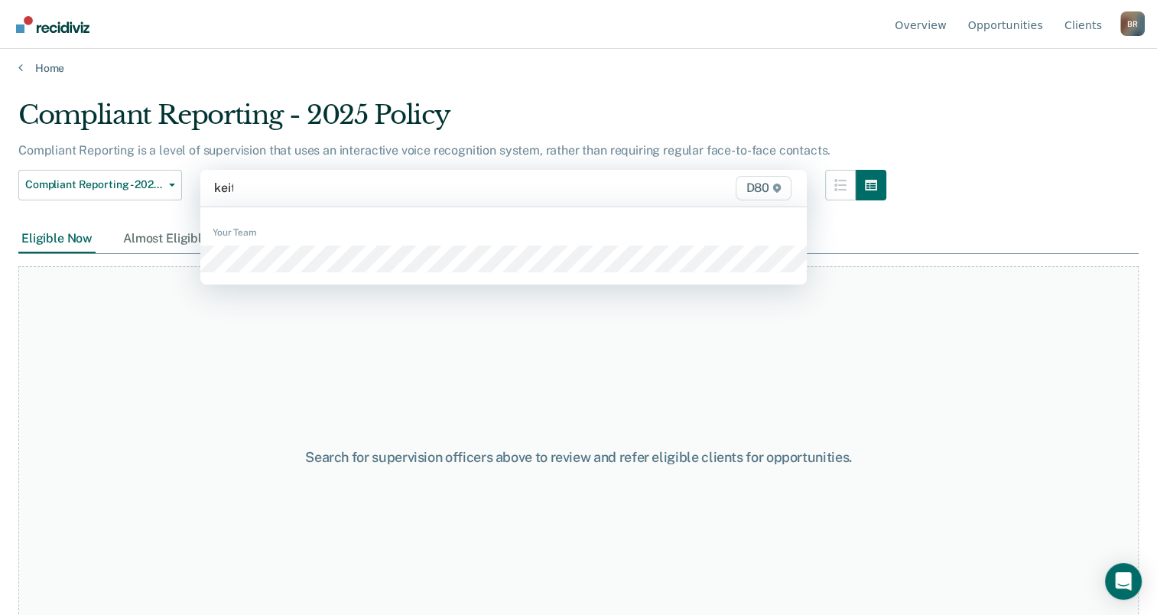
type input "keith"
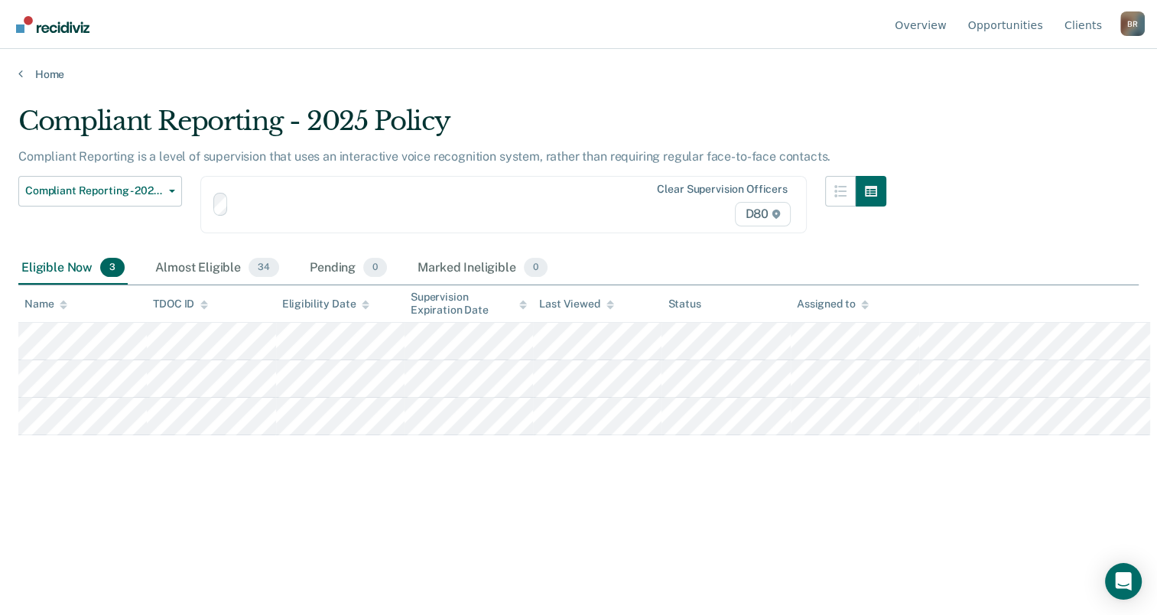
scroll to position [0, 0]
click at [216, 260] on div "Almost Eligible 34" at bounding box center [217, 269] width 130 height 34
